Goal: Information Seeking & Learning: Understand process/instructions

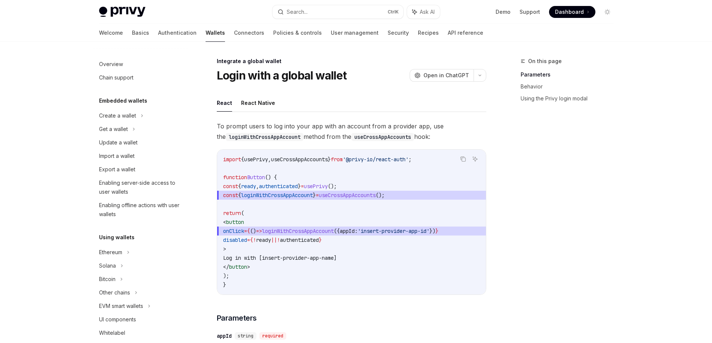
scroll to position [397, 0]
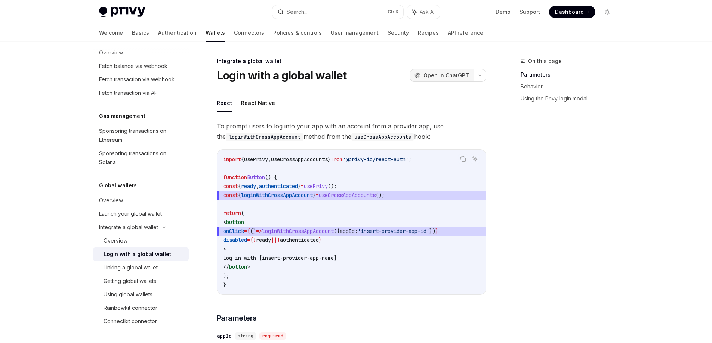
click at [433, 77] on span "Open in ChatGPT" at bounding box center [446, 75] width 46 height 7
click at [459, 77] on span "Open in ChatGPT" at bounding box center [446, 75] width 46 height 7
click at [567, 10] on span "Dashboard" at bounding box center [569, 11] width 29 height 7
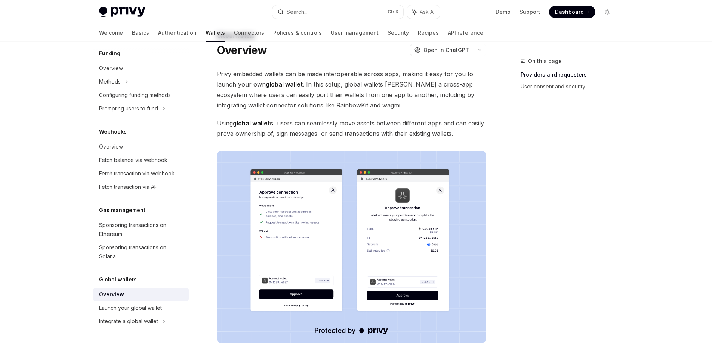
scroll to position [37, 0]
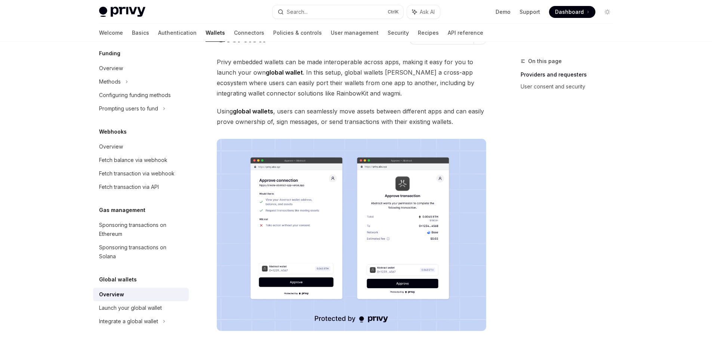
click at [289, 205] on img at bounding box center [351, 235] width 269 height 192
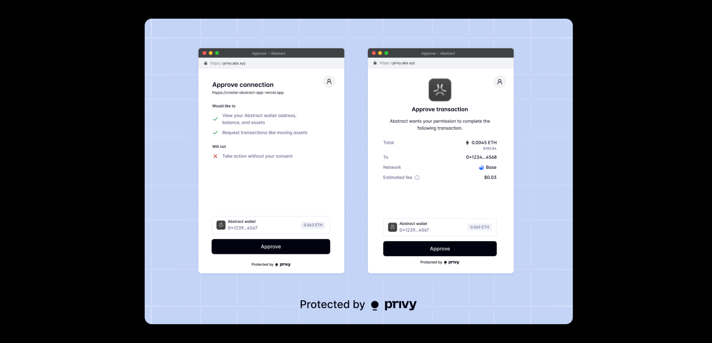
click at [297, 200] on img at bounding box center [359, 172] width 428 height 306
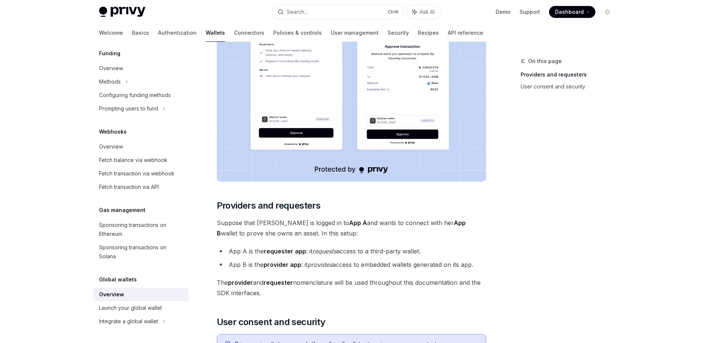
scroll to position [75, 0]
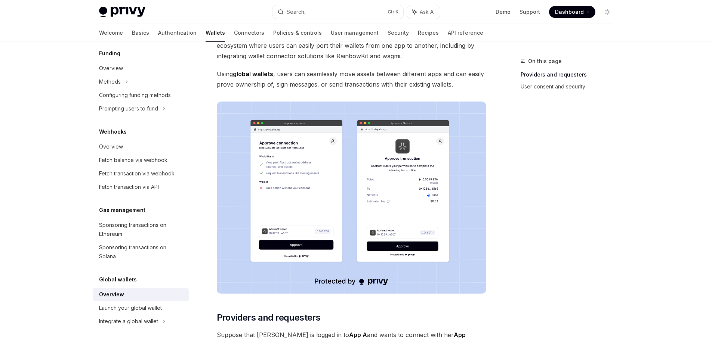
click at [282, 162] on img at bounding box center [351, 198] width 269 height 192
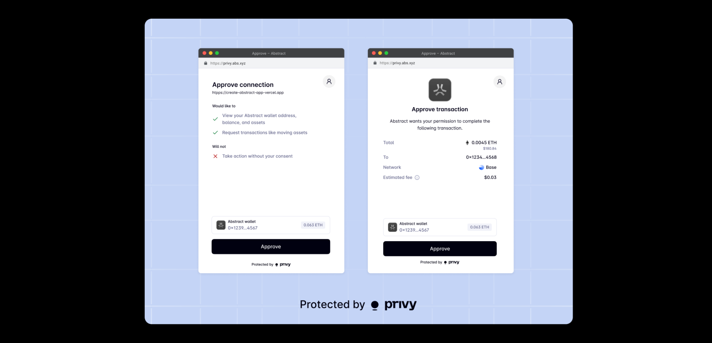
click at [659, 98] on div at bounding box center [356, 171] width 712 height 343
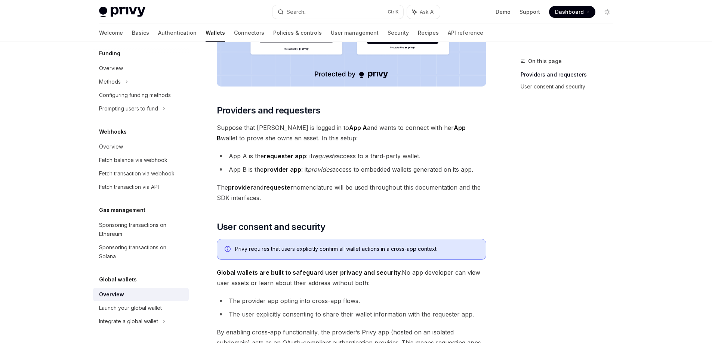
scroll to position [299, 0]
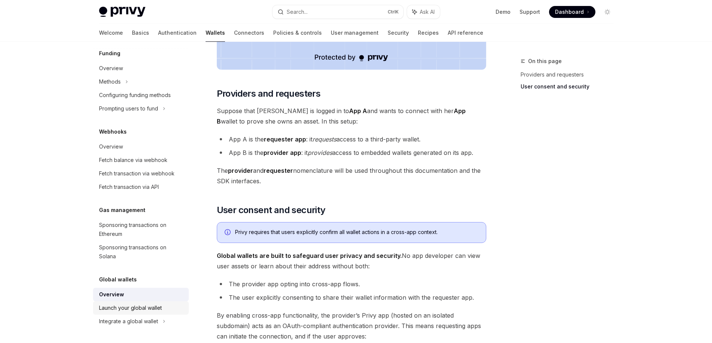
click at [141, 306] on div "Launch your global wallet" at bounding box center [130, 308] width 63 height 9
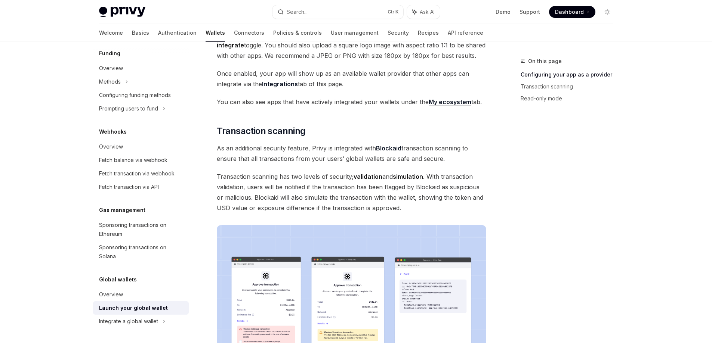
scroll to position [299, 0]
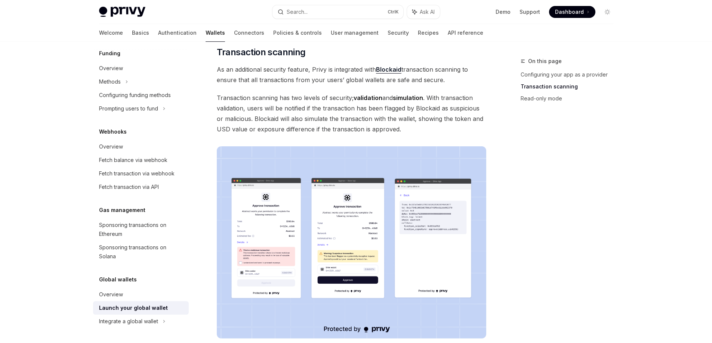
click at [271, 226] on img at bounding box center [351, 242] width 269 height 192
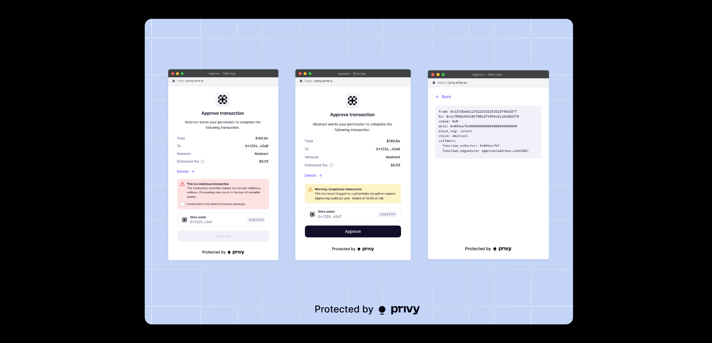
click at [272, 226] on img at bounding box center [359, 172] width 428 height 306
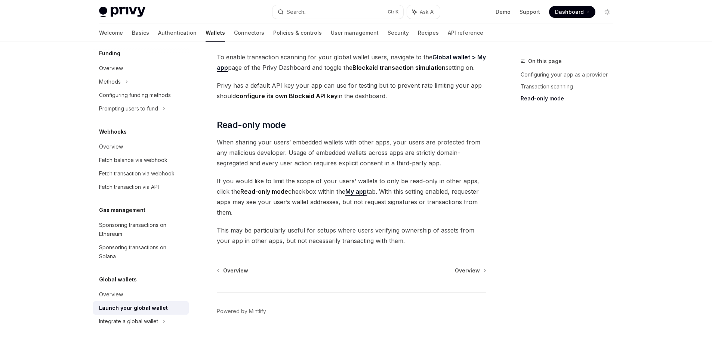
scroll to position [611, 0]
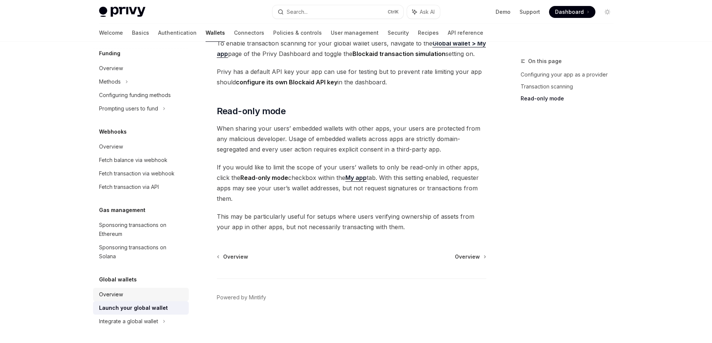
click at [114, 294] on div "Overview" at bounding box center [111, 294] width 24 height 9
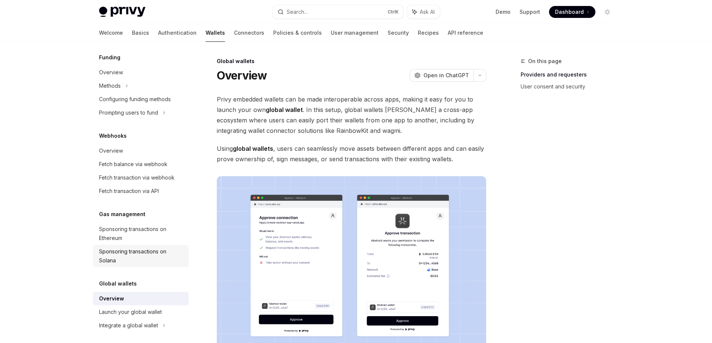
scroll to position [303, 0]
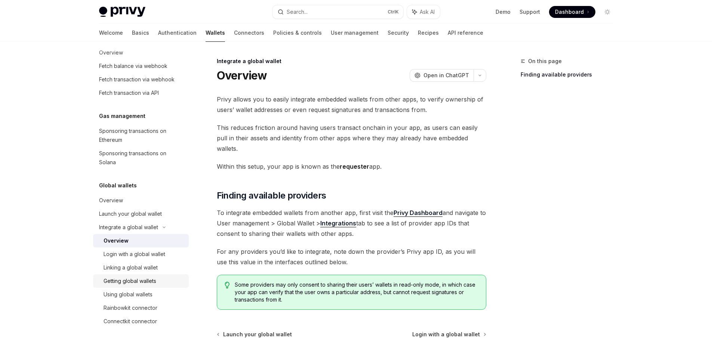
scroll to position [67, 0]
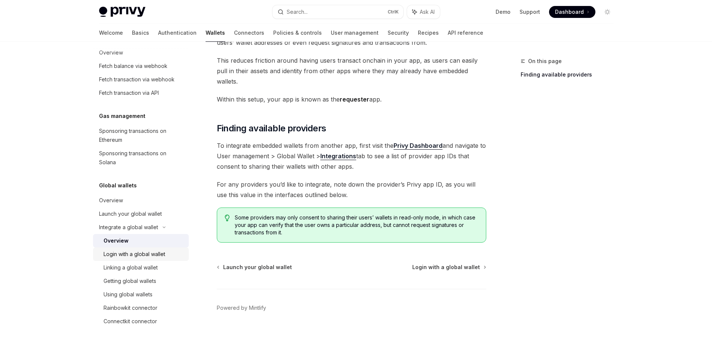
click at [162, 258] on div "Login with a global wallet" at bounding box center [134, 254] width 62 height 9
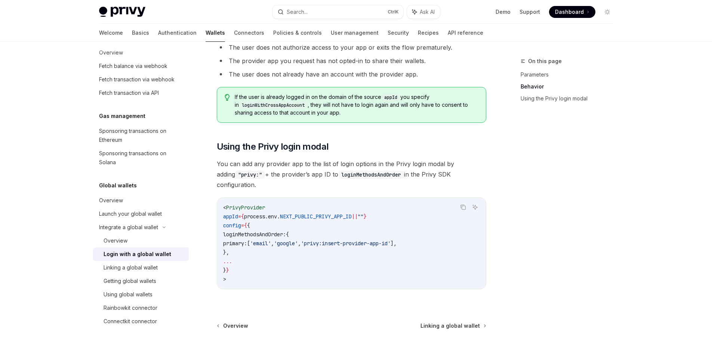
scroll to position [510, 0]
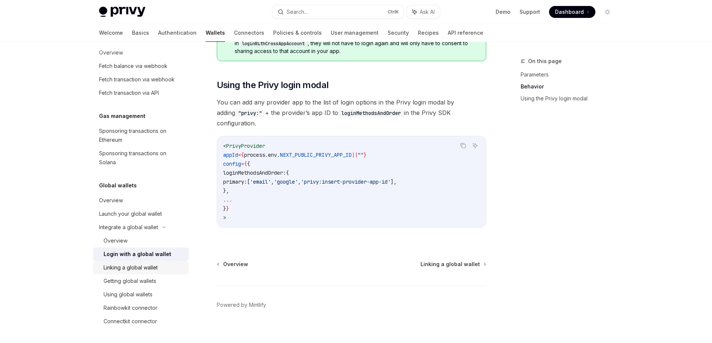
click at [136, 267] on div "Linking a global wallet" at bounding box center [130, 267] width 54 height 9
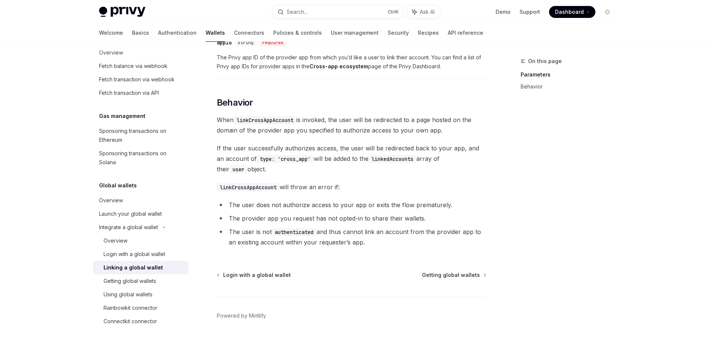
scroll to position [299, 0]
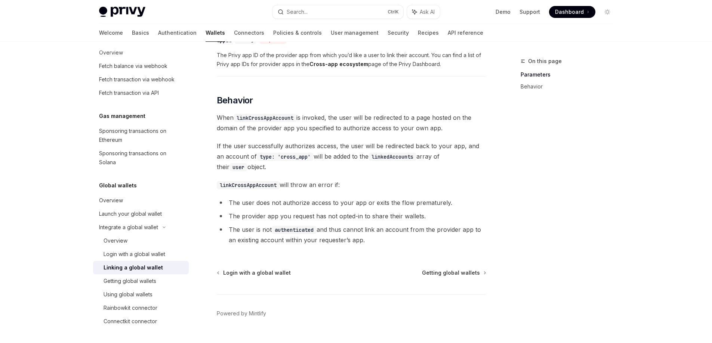
click at [477, 269] on div "Integrate a global wallet Linking a global wallet OpenAI Open in ChatGPT OpenAI…" at bounding box center [281, 58] width 412 height 601
click at [147, 281] on div "Getting global wallets" at bounding box center [129, 281] width 53 height 9
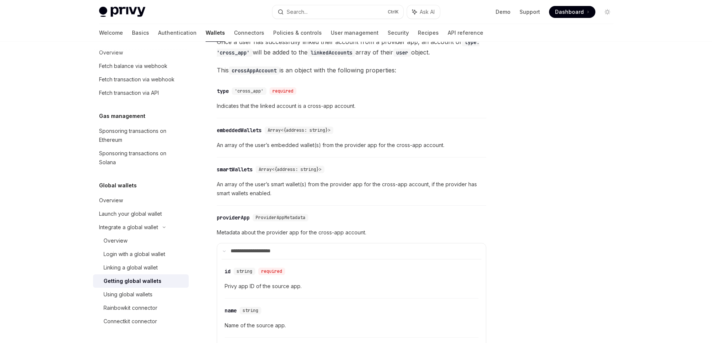
scroll to position [75, 0]
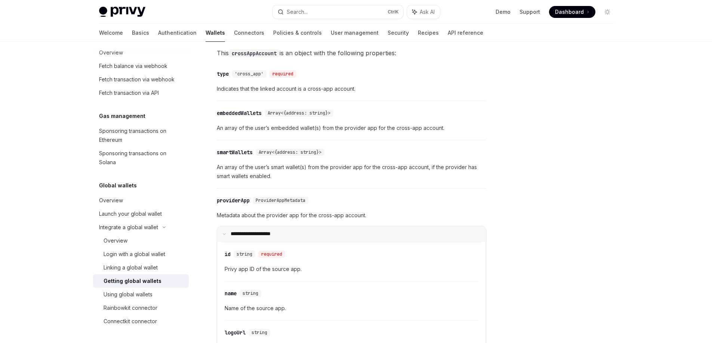
click at [262, 234] on p "**********" at bounding box center [255, 234] width 50 height 7
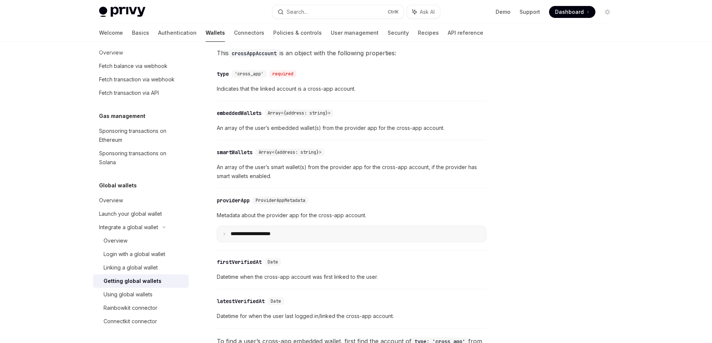
click at [281, 233] on p "**********" at bounding box center [256, 234] width 52 height 7
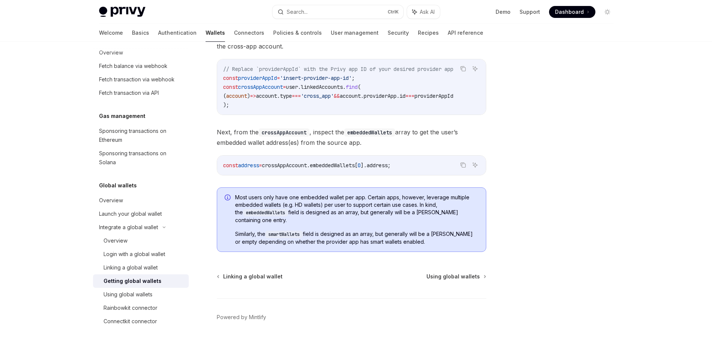
scroll to position [546, 0]
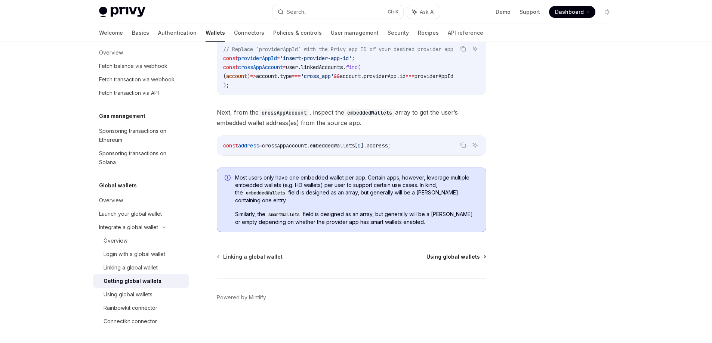
click at [452, 255] on span "Using global wallets" at bounding box center [452, 256] width 53 height 7
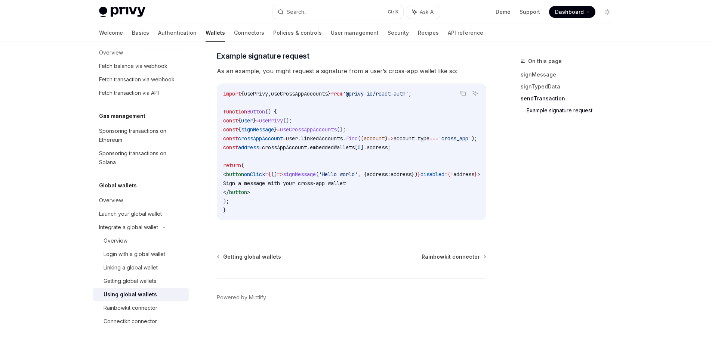
scroll to position [1285, 0]
click at [446, 258] on span "Rainbowkit connector" at bounding box center [450, 256] width 58 height 7
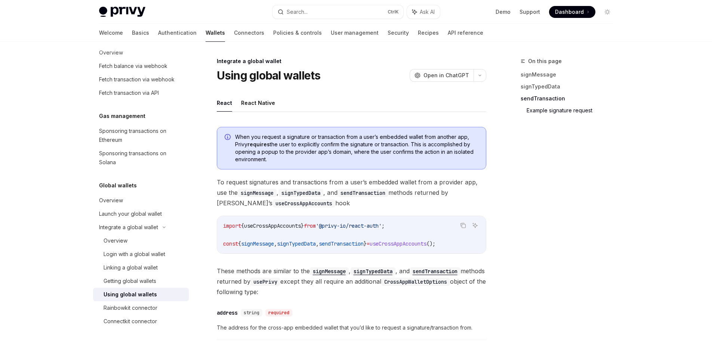
type textarea "*"
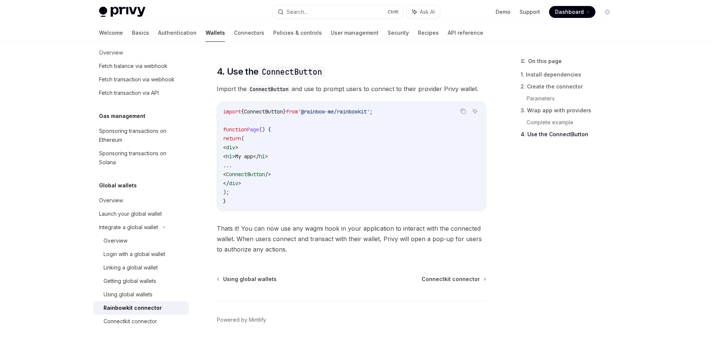
scroll to position [1813, 0]
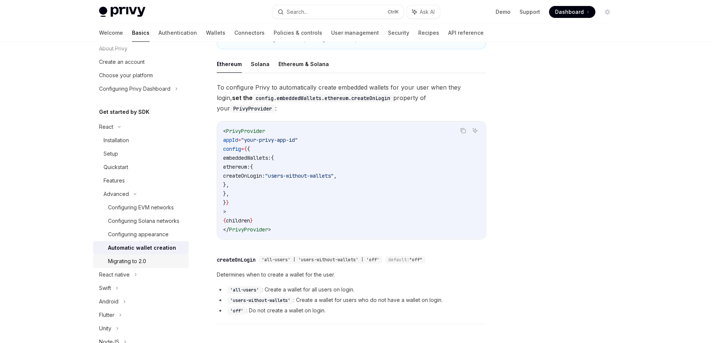
scroll to position [37, 0]
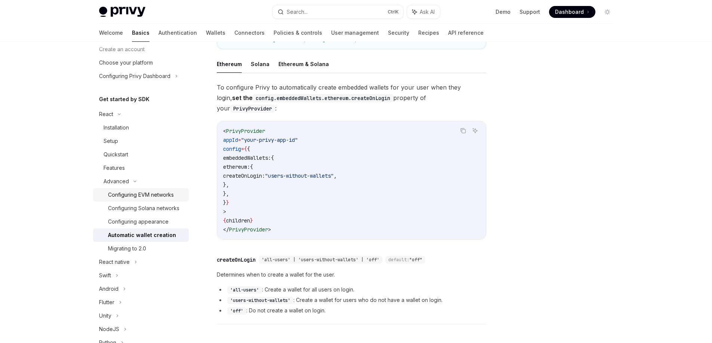
click at [156, 198] on div "Configuring EVM networks" at bounding box center [141, 194] width 66 height 9
type textarea "*"
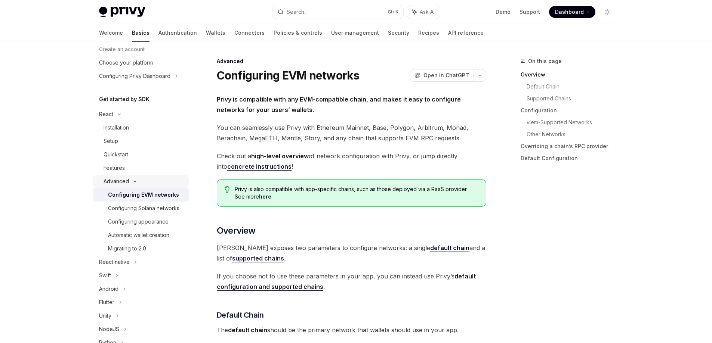
click at [133, 183] on icon at bounding box center [134, 181] width 9 height 3
